Goal: Task Accomplishment & Management: Manage account settings

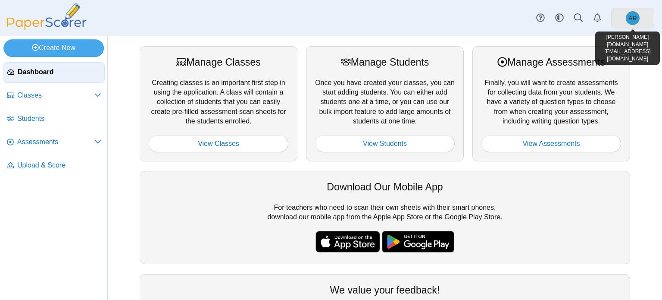
click at [629, 25] on link "AR" at bounding box center [633, 18] width 43 height 21
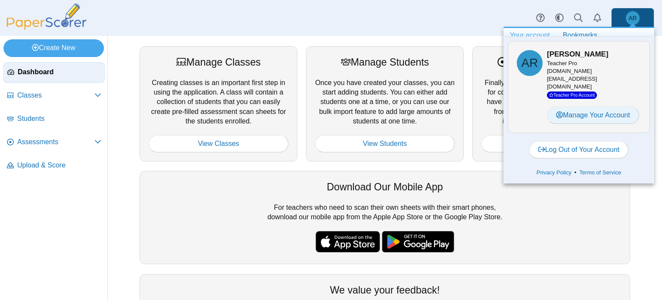
click at [613, 107] on link "Manage Your Account" at bounding box center [593, 115] width 92 height 17
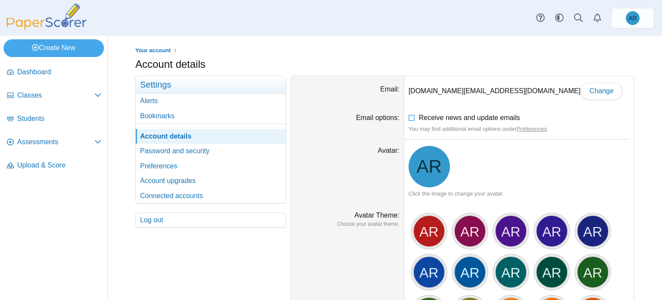
click at [85, 226] on nav "Dashboard Classes" at bounding box center [53, 179] width 107 height 241
click at [167, 180] on link "Account upgrades" at bounding box center [211, 180] width 150 height 15
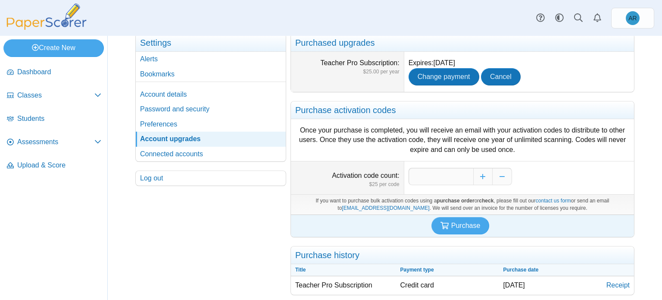
scroll to position [43, 0]
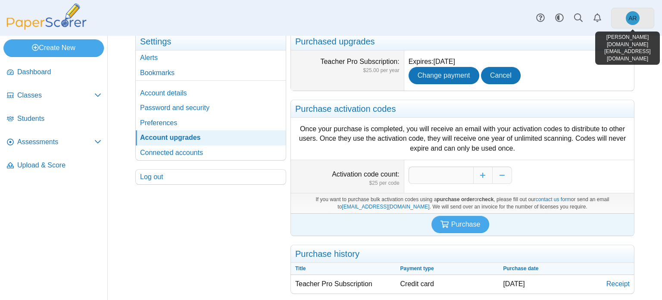
click at [634, 21] on span "AR" at bounding box center [633, 18] width 14 height 14
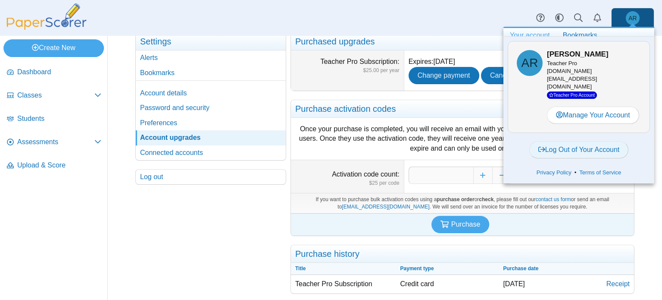
click at [580, 141] on link "Log Out of Your Account" at bounding box center [580, 149] width 100 height 17
